Goal: Transaction & Acquisition: Purchase product/service

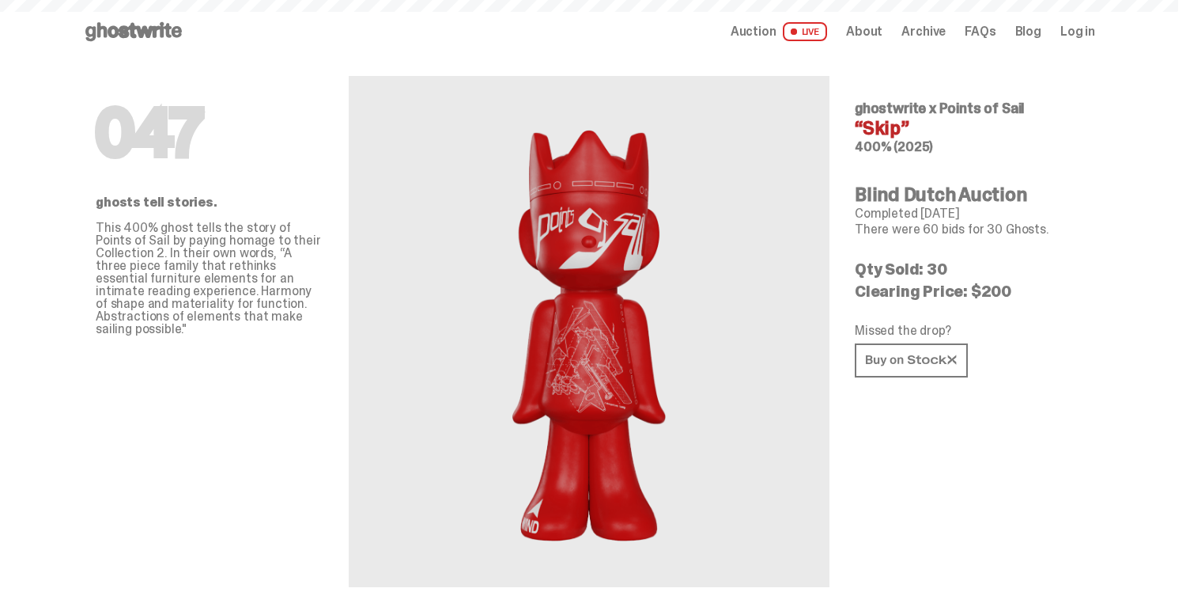
click at [769, 31] on span "Auction" at bounding box center [754, 31] width 46 height 13
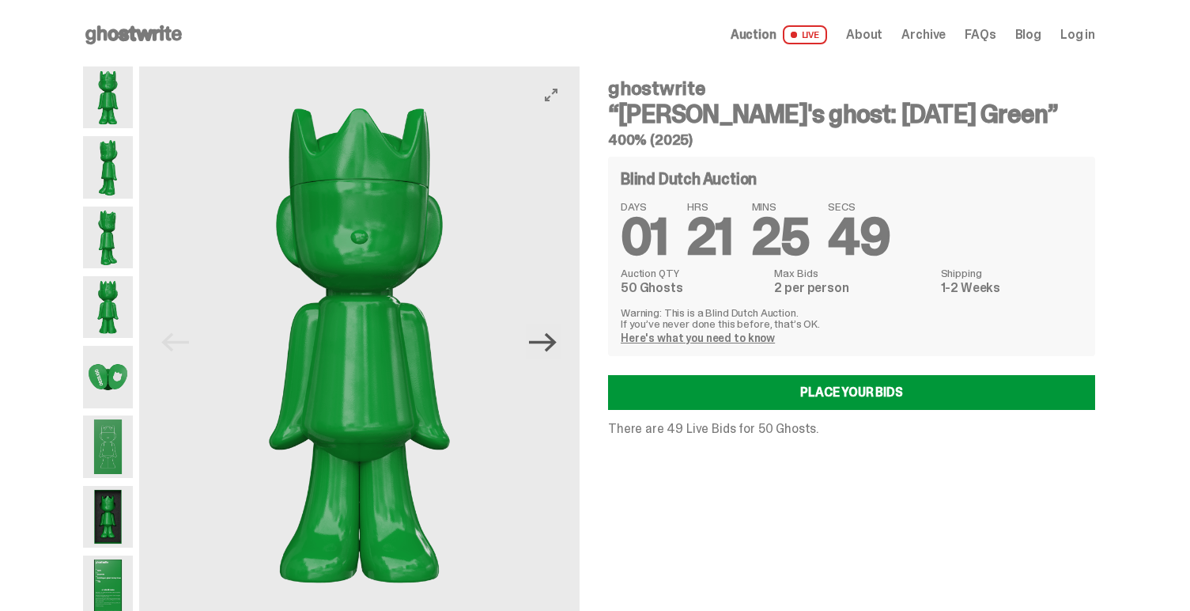
scroll to position [53, 0]
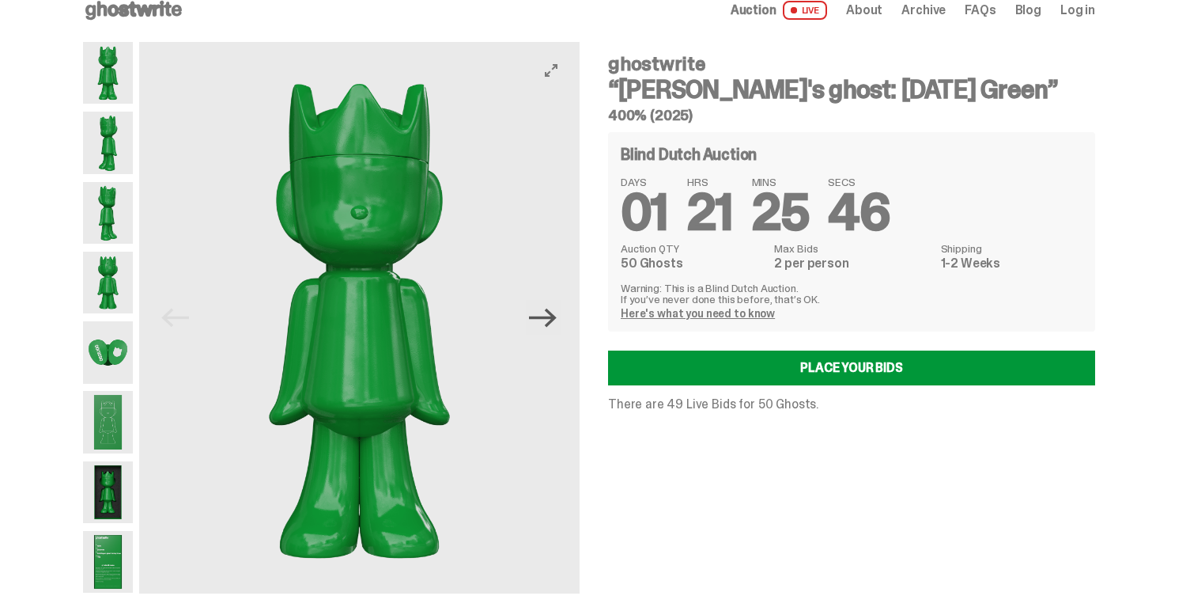
click at [550, 304] on icon "Next" at bounding box center [543, 318] width 28 height 28
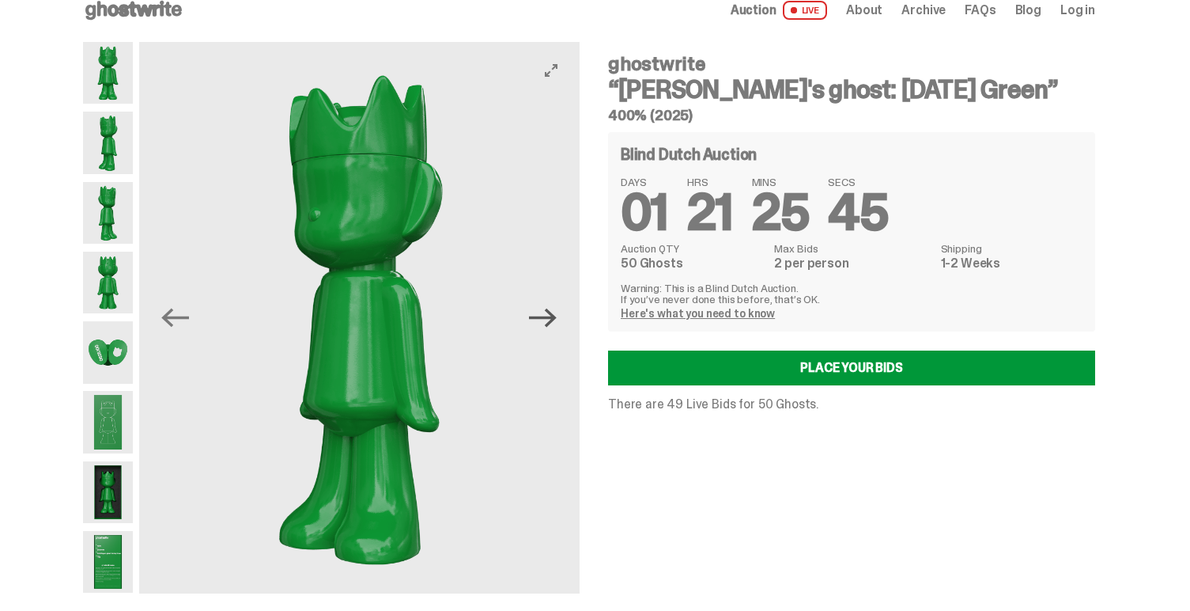
click at [551, 304] on icon "Next" at bounding box center [543, 318] width 28 height 28
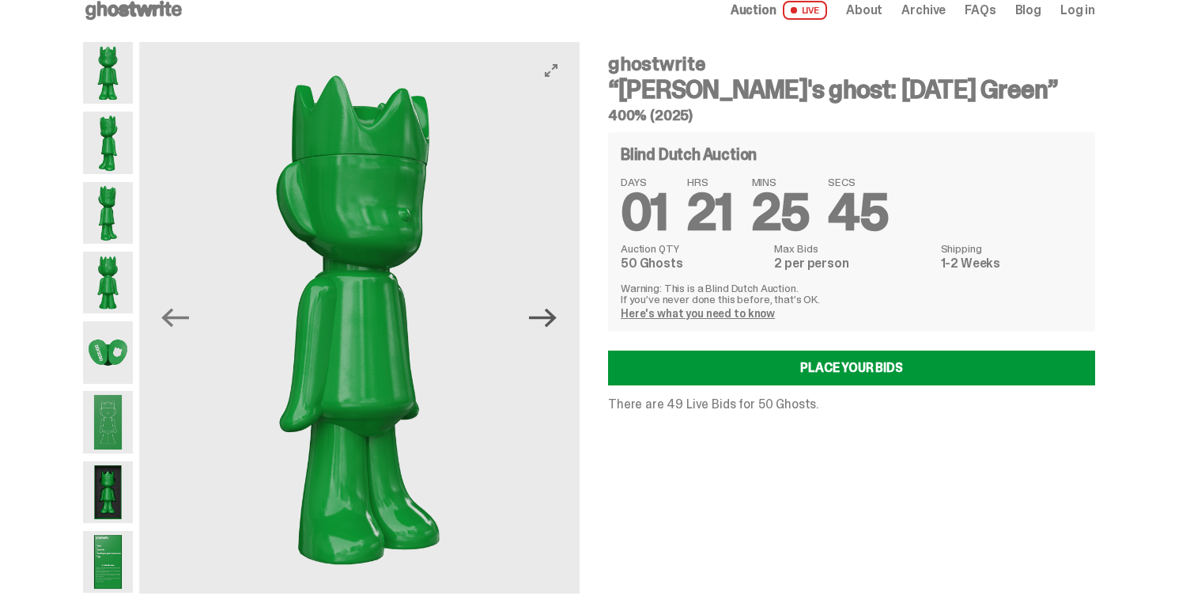
click at [551, 304] on icon "Next" at bounding box center [543, 318] width 28 height 28
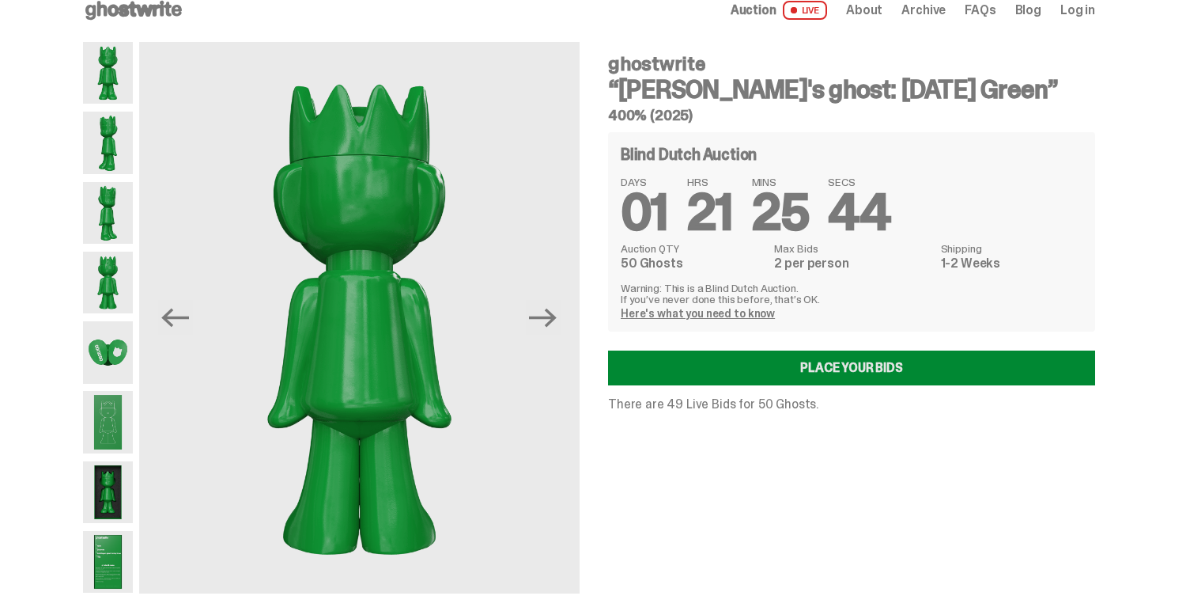
click at [719, 350] on link "Place your Bids" at bounding box center [851, 367] width 487 height 35
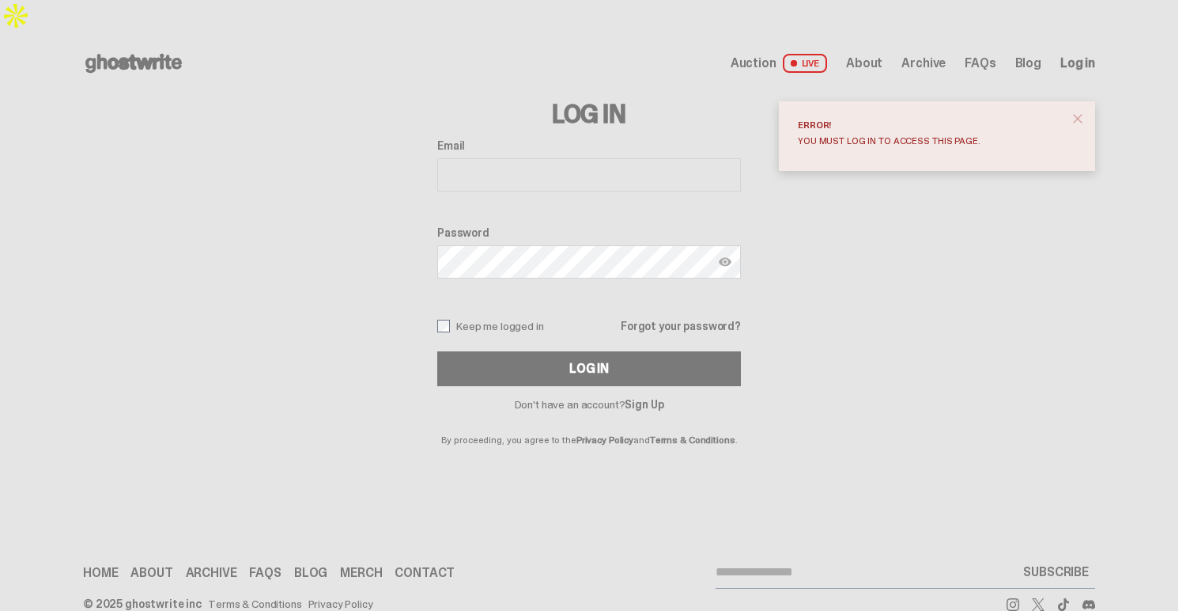
click at [525, 158] on input "Email" at bounding box center [589, 174] width 304 height 33
type input "**********"
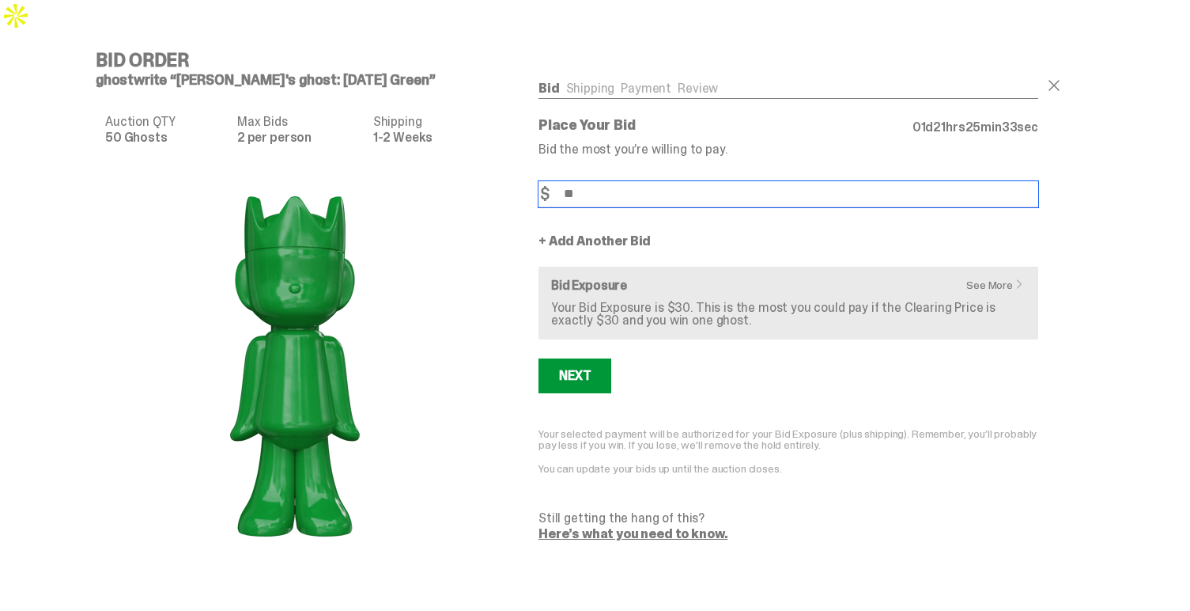
type input "**"
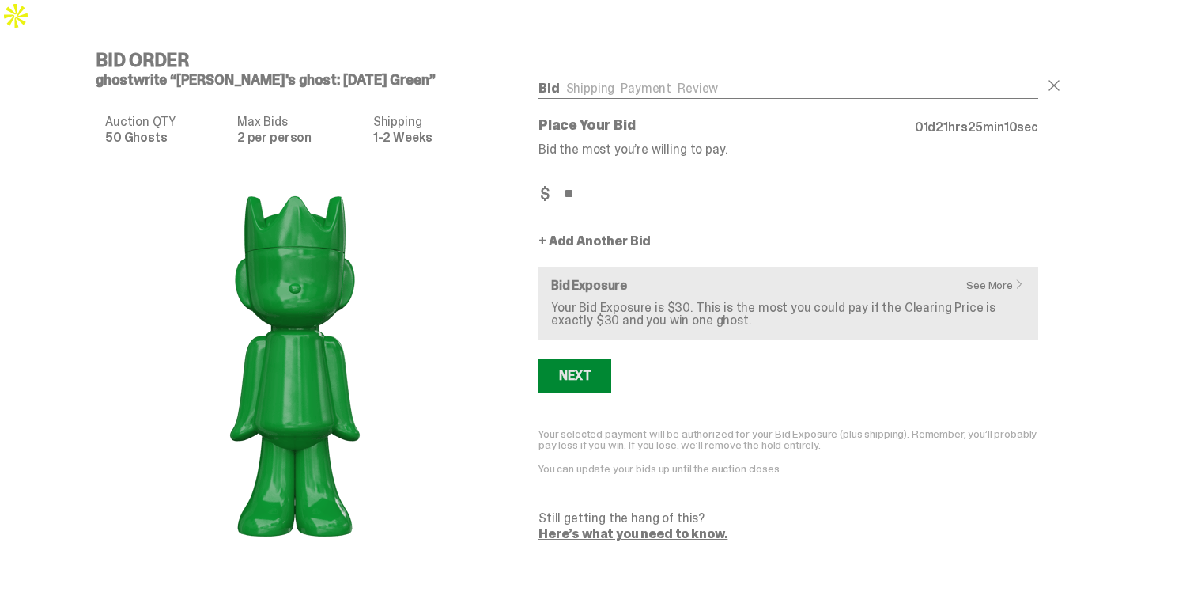
click at [586, 369] on div "Next" at bounding box center [575, 375] width 32 height 13
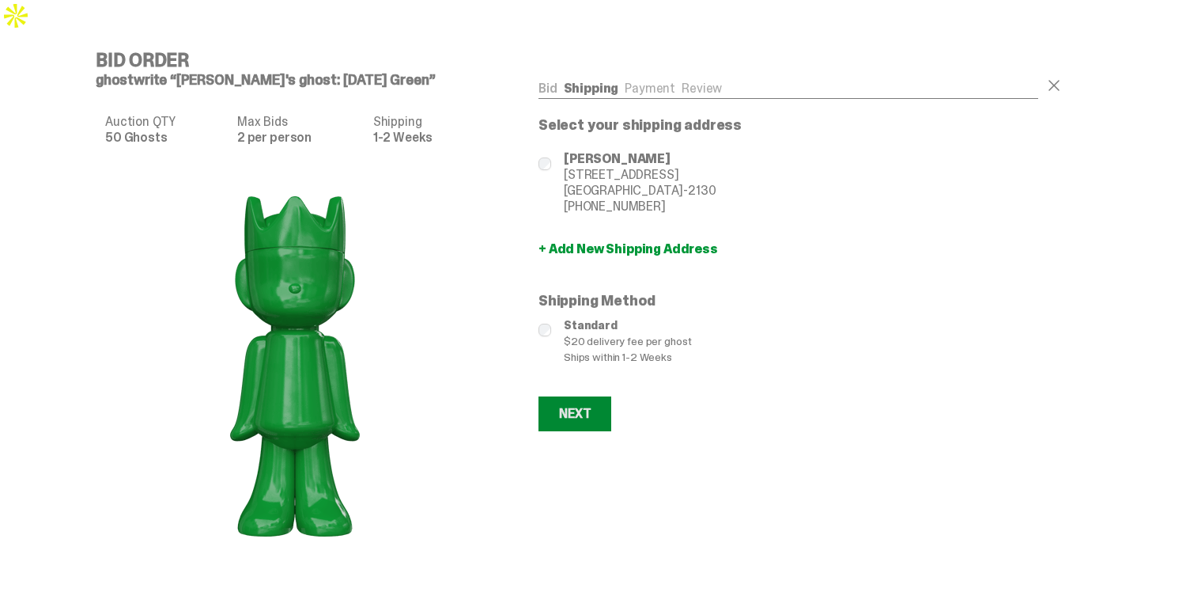
click at [593, 396] on button "Next" at bounding box center [575, 413] width 73 height 35
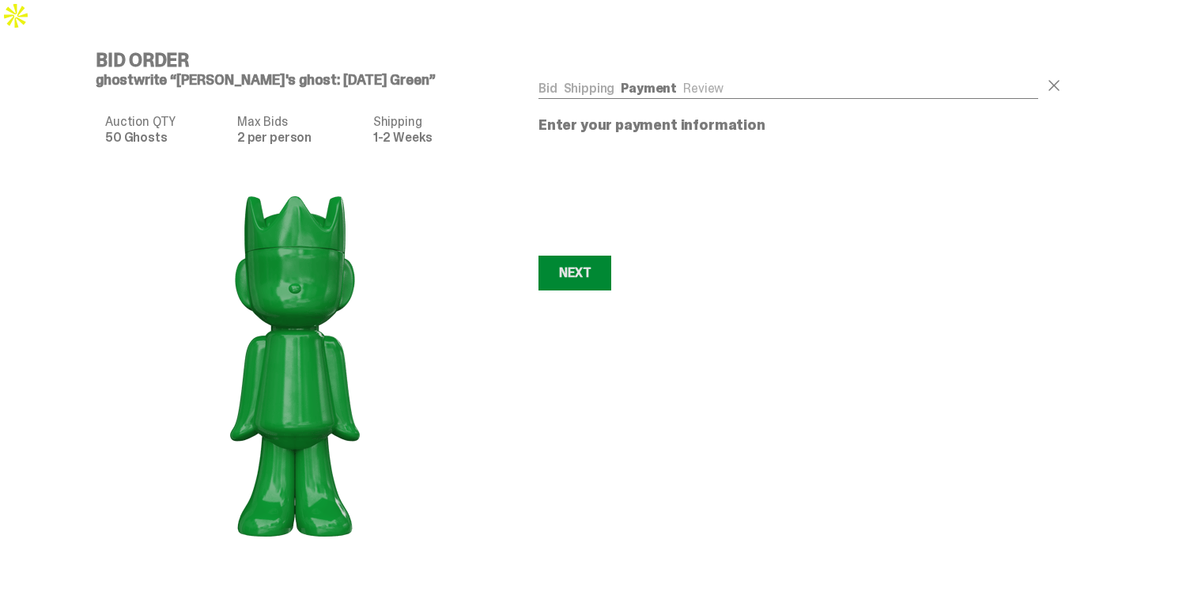
click at [583, 255] on button "Next Next" at bounding box center [575, 272] width 73 height 35
click at [591, 267] on div "Next" at bounding box center [575, 273] width 32 height 13
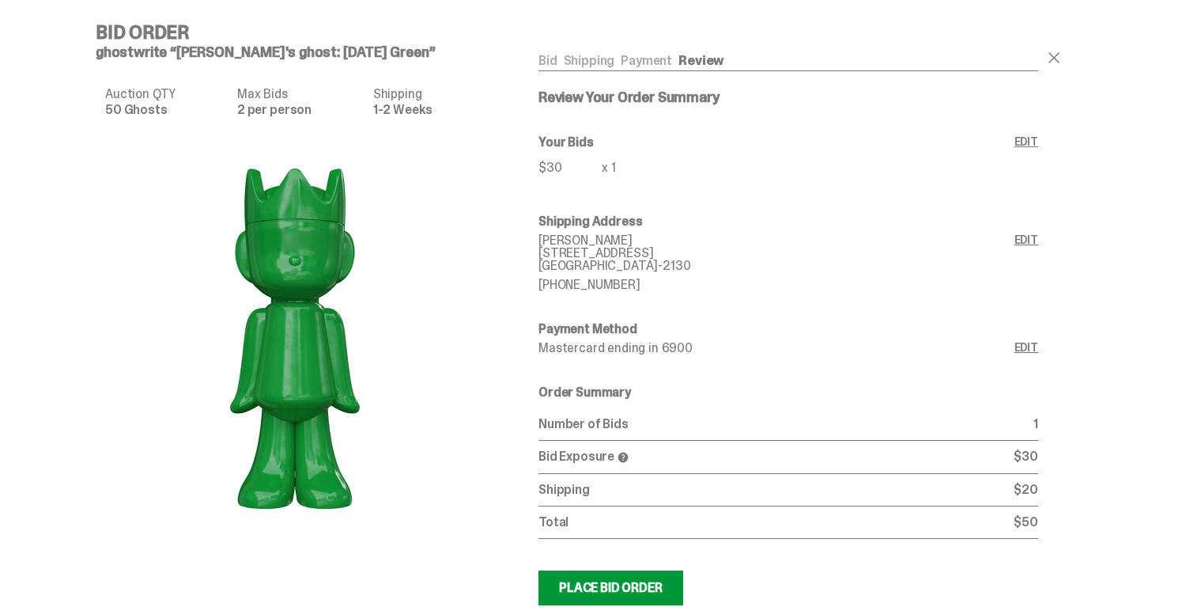
scroll to position [40, 0]
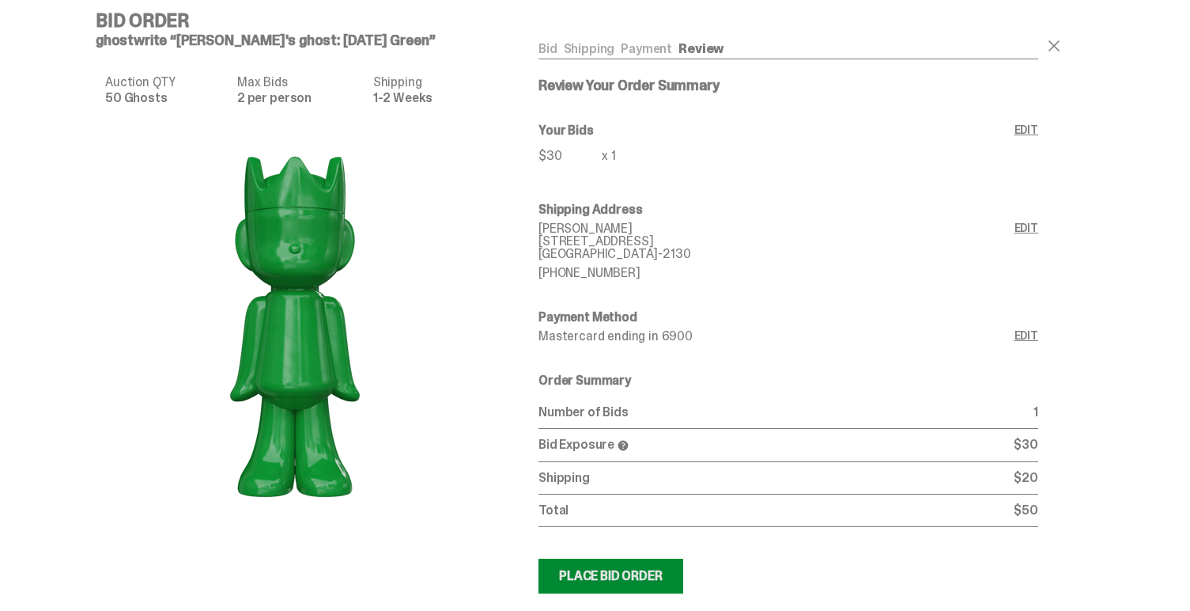
click at [631, 570] on div "Place Bid Order" at bounding box center [611, 576] width 104 height 13
